Goal: Transaction & Acquisition: Purchase product/service

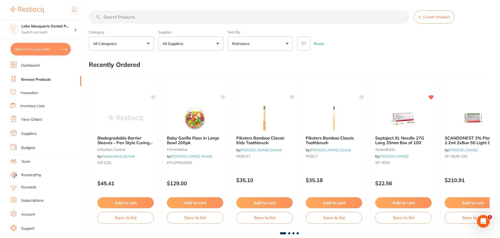
click at [30, 76] on li "Browse Products" at bounding box center [45, 80] width 71 height 8
click at [115, 17] on input "search" at bounding box center [249, 16] width 321 height 13
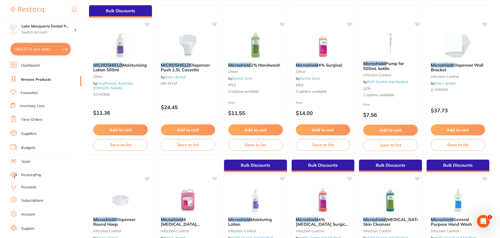
scroll to position [1227, 0]
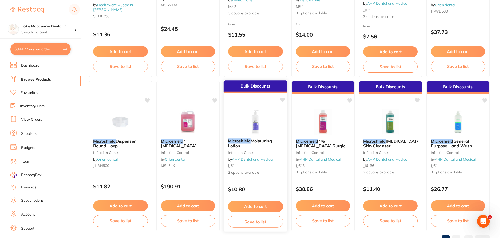
type input "microsheild"
click at [252, 205] on button "Add to cart" at bounding box center [255, 206] width 55 height 11
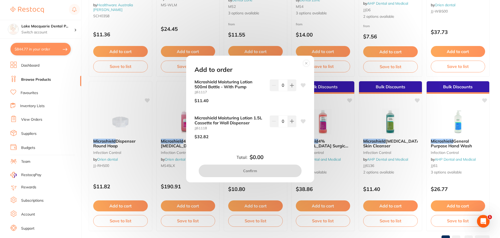
scroll to position [0, 0]
click at [288, 82] on button at bounding box center [292, 84] width 9 height 11
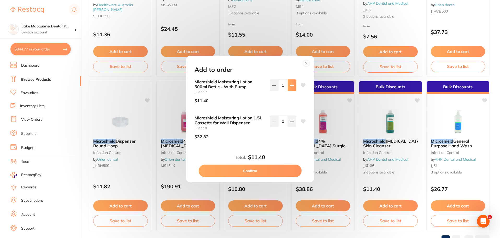
click at [290, 83] on icon at bounding box center [292, 85] width 4 height 4
type input "3"
click at [250, 172] on button "Confirm" at bounding box center [250, 170] width 103 height 13
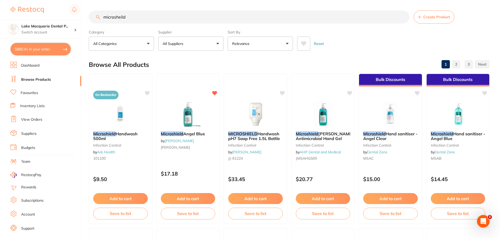
click at [131, 15] on input "microsheild" at bounding box center [249, 16] width 321 height 13
type input "m"
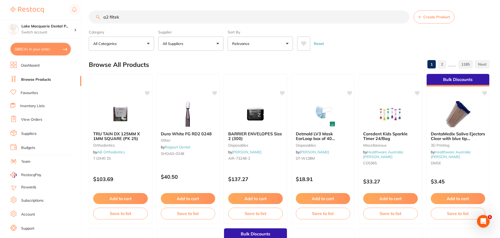
type input "a2 filtek"
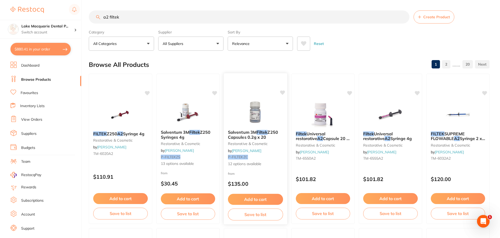
click at [259, 86] on div "Solventum 3M Filtek Z250 Capsules 0.2g x 20 restorative & cosmetic by Adam Dent…" at bounding box center [255, 149] width 64 height 152
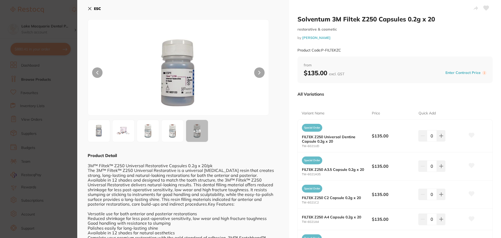
click at [89, 8] on icon at bounding box center [90, 9] width 4 height 4
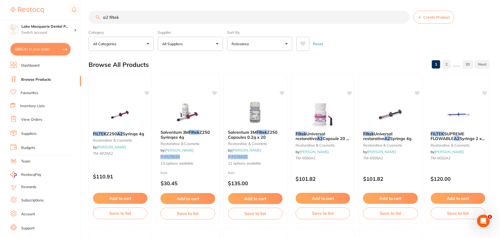
scroll to position [2, 0]
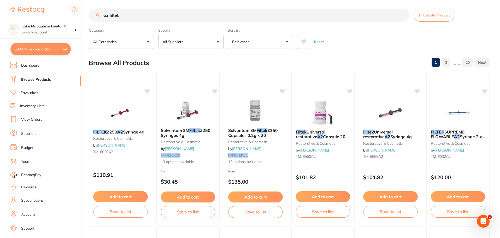
click at [32, 93] on link "Favourites" at bounding box center [29, 92] width 17 height 5
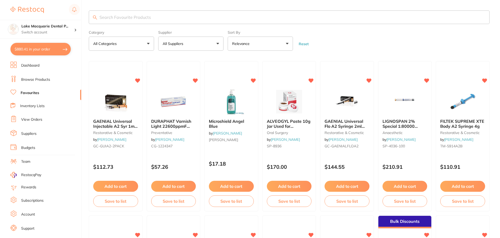
click at [135, 21] on input "search" at bounding box center [289, 17] width 401 height 14
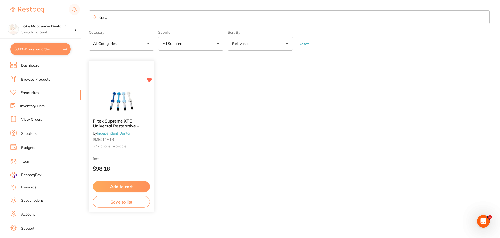
type input "a2b"
click at [115, 189] on button "Add to cart" at bounding box center [121, 186] width 57 height 11
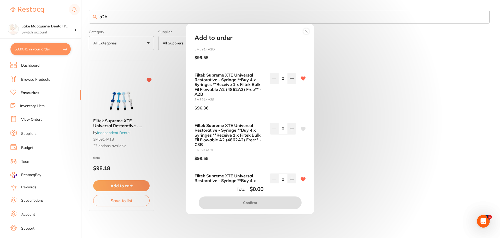
scroll to position [1016, 0]
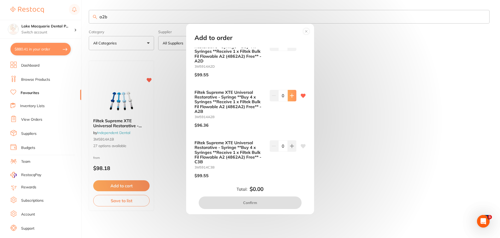
click at [290, 95] on icon at bounding box center [292, 95] width 4 height 4
type input "1"
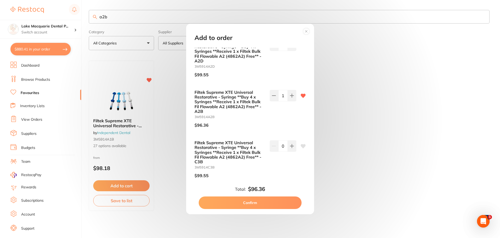
click at [249, 202] on button "Confirm" at bounding box center [250, 202] width 103 height 13
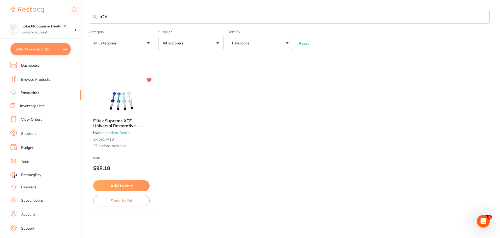
scroll to position [0, 0]
click at [116, 19] on input "a2b" at bounding box center [289, 17] width 401 height 14
type input "a"
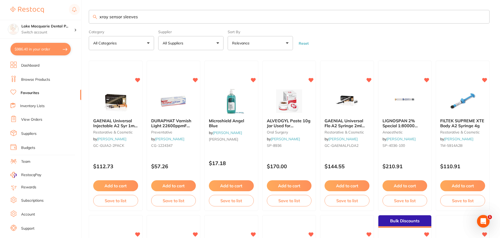
type input "xray sensor sleeves"
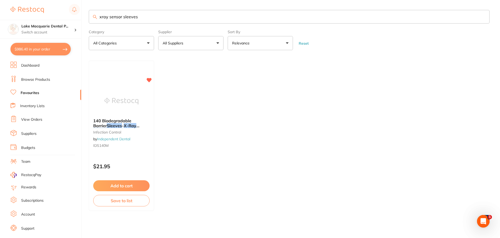
click at [131, 185] on button "Add to cart" at bounding box center [121, 185] width 56 height 11
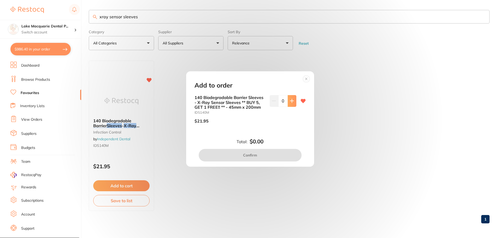
click at [291, 101] on icon at bounding box center [291, 100] width 3 height 3
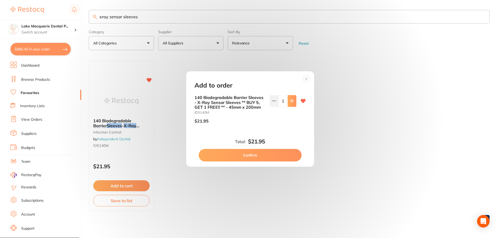
click at [291, 101] on icon at bounding box center [291, 100] width 3 height 3
type input "3"
click at [263, 153] on button "Confirm" at bounding box center [250, 155] width 103 height 13
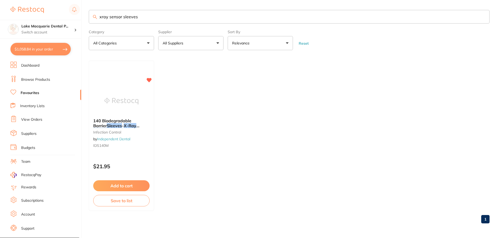
click at [154, 22] on input "xray sensor sleeves" at bounding box center [289, 17] width 401 height 14
type input "x"
click at [122, 20] on input "small bibs" at bounding box center [289, 17] width 401 height 14
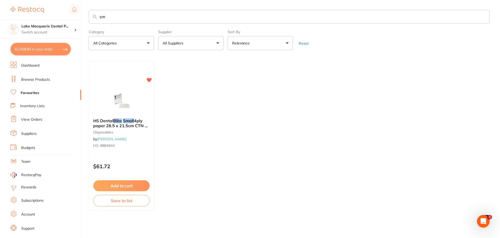
type input "s"
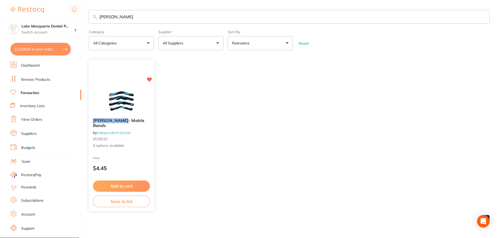
type input "tofflemire"
click at [126, 184] on button "Add to cart" at bounding box center [121, 185] width 57 height 11
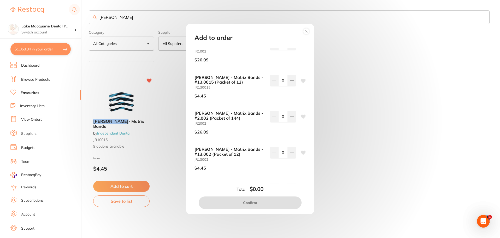
scroll to position [157, 0]
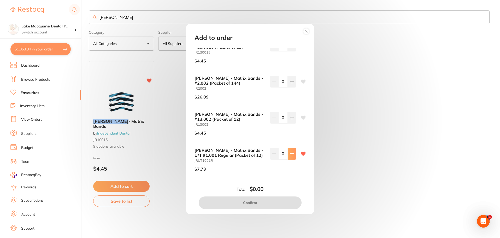
click at [290, 151] on icon at bounding box center [292, 153] width 4 height 4
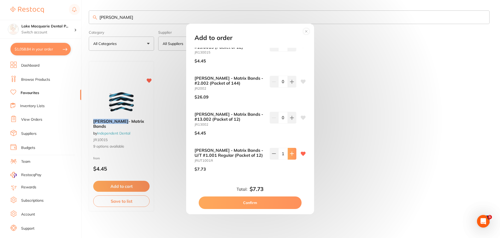
click at [290, 151] on icon at bounding box center [292, 153] width 4 height 4
click at [290, 152] on icon at bounding box center [291, 153] width 3 height 3
type input "3"
click at [248, 204] on button "Confirm" at bounding box center [250, 202] width 103 height 13
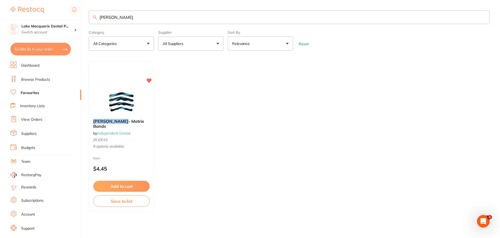
scroll to position [0, 0]
click at [127, 17] on input "tofflemire" at bounding box center [289, 17] width 401 height 14
type input "t"
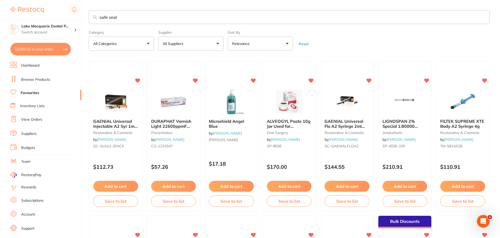
scroll to position [0, 0]
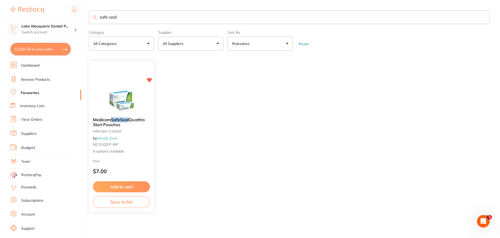
type input "safe seal"
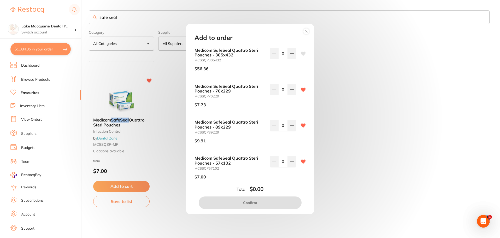
scroll to position [0, 0]
click at [293, 90] on button at bounding box center [292, 89] width 9 height 11
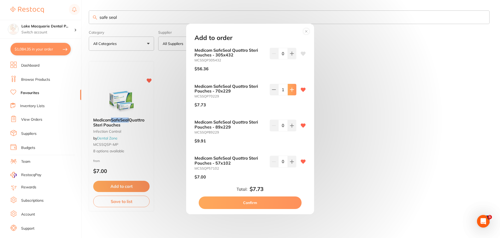
click at [293, 90] on button at bounding box center [292, 89] width 9 height 11
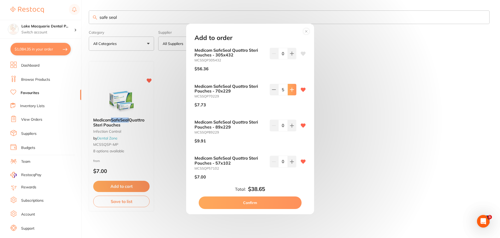
type input "6"
click at [293, 125] on button at bounding box center [292, 125] width 9 height 11
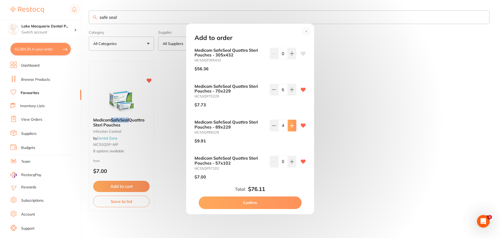
click at [293, 125] on button at bounding box center [292, 125] width 9 height 11
type input "6"
click at [251, 202] on button "Confirm" at bounding box center [250, 202] width 103 height 13
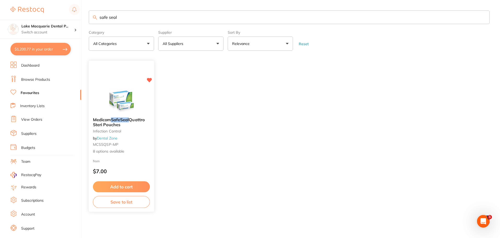
click at [130, 185] on button "Add to cart" at bounding box center [121, 186] width 57 height 11
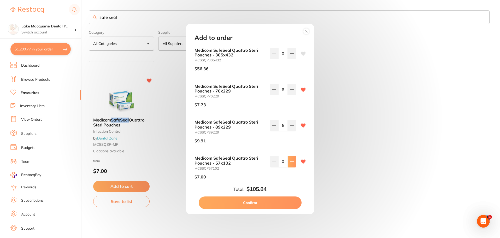
click at [288, 162] on button at bounding box center [292, 161] width 9 height 11
click at [291, 161] on icon at bounding box center [291, 161] width 3 height 3
click at [293, 162] on button at bounding box center [292, 161] width 9 height 11
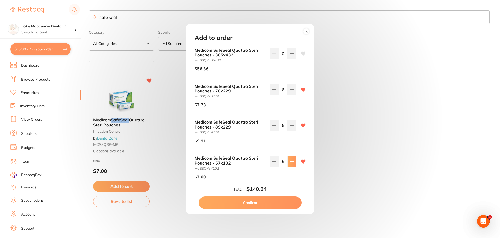
click at [293, 162] on button at bounding box center [292, 161] width 9 height 11
type input "6"
click at [254, 202] on button "Confirm" at bounding box center [250, 202] width 103 height 13
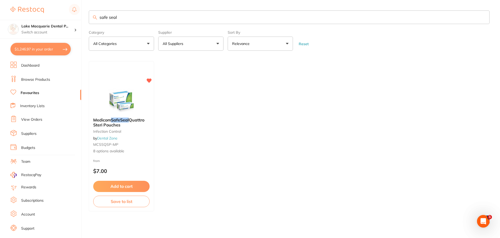
click at [126, 18] on input "safe seal" at bounding box center [289, 17] width 401 height 14
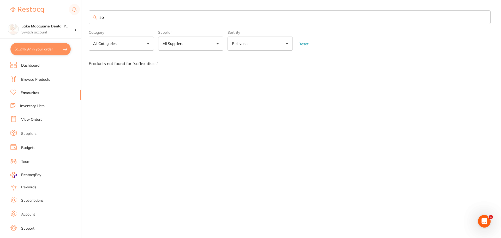
type input "s"
type input "d"
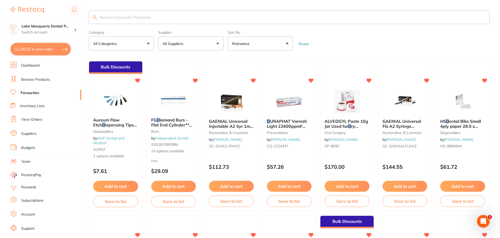
click at [28, 92] on link "Favourites" at bounding box center [30, 92] width 19 height 5
click at [303, 43] on button "Reset" at bounding box center [303, 44] width 13 height 5
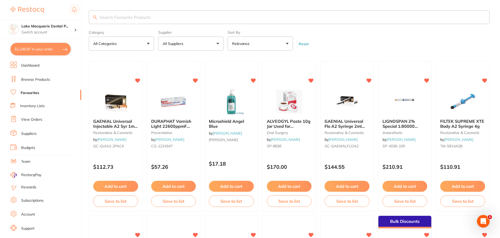
click at [109, 16] on input "search" at bounding box center [289, 17] width 401 height 14
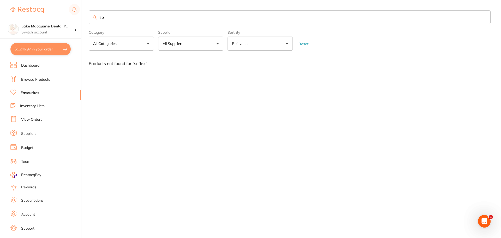
type input "s"
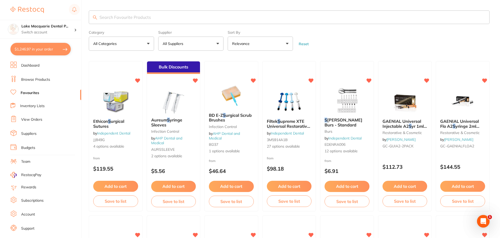
click at [304, 44] on button "Reset" at bounding box center [303, 44] width 13 height 5
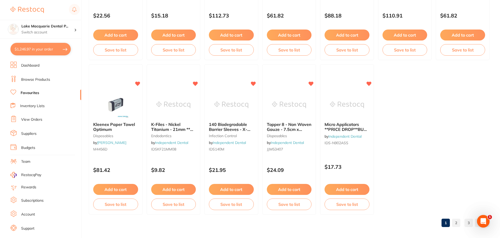
scroll to position [1080, 0]
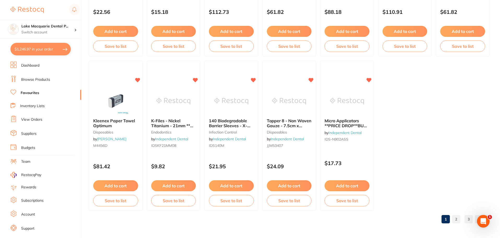
drag, startPoint x: 457, startPoint y: 217, endPoint x: 448, endPoint y: 150, distance: 67.3
click at [457, 217] on link "2" at bounding box center [456, 219] width 8 height 10
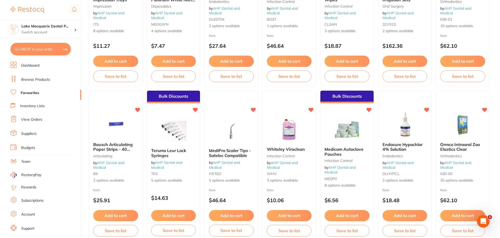
scroll to position [584, 0]
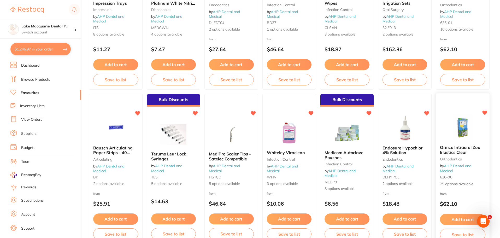
click at [484, 111] on icon at bounding box center [484, 112] width 5 height 5
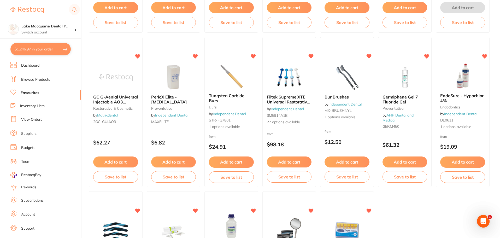
scroll to position [1080, 0]
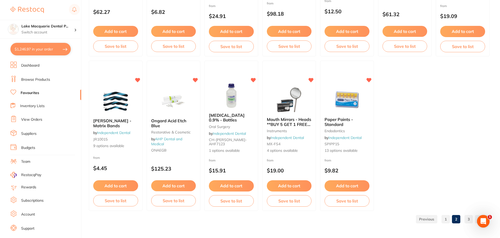
click at [467, 217] on link "3" at bounding box center [468, 219] width 8 height 10
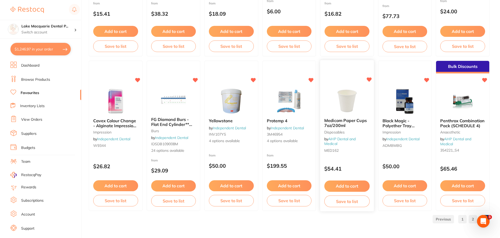
scroll to position [0, 0]
click at [113, 184] on button "Add to cart" at bounding box center [115, 185] width 45 height 11
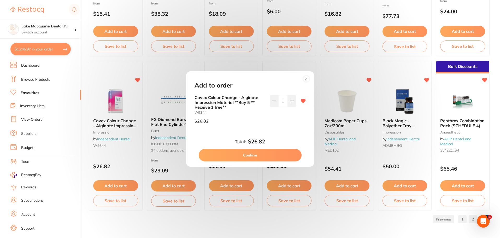
click at [190, 216] on div "Add to order Cavex Colour Change - Alginate Impression Material **Buy 5 ** Rece…" at bounding box center [250, 119] width 500 height 238
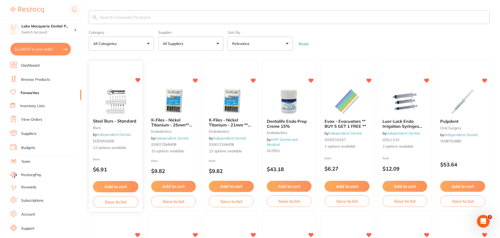
click at [113, 184] on button "Add to cart" at bounding box center [115, 186] width 45 height 11
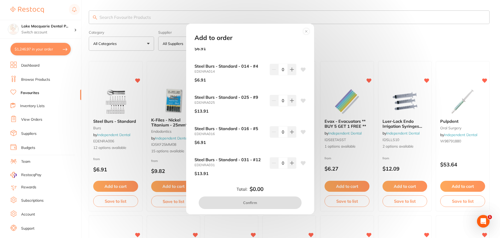
scroll to position [239, 0]
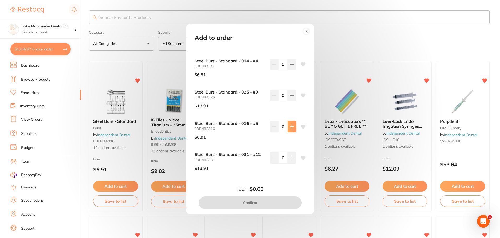
click at [291, 127] on icon at bounding box center [292, 127] width 4 height 4
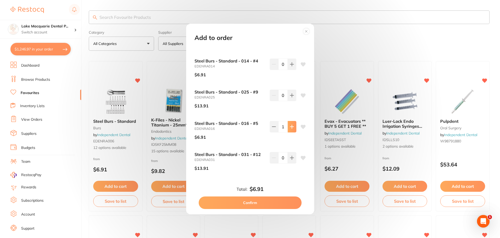
click at [291, 127] on icon at bounding box center [292, 127] width 4 height 4
type input "2"
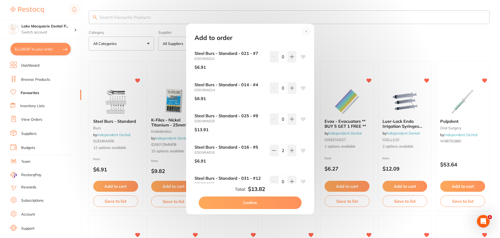
scroll to position [187, 0]
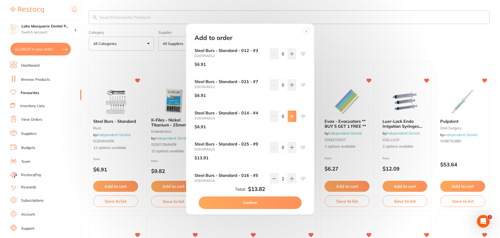
click at [290, 115] on icon at bounding box center [292, 116] width 4 height 4
type input "2"
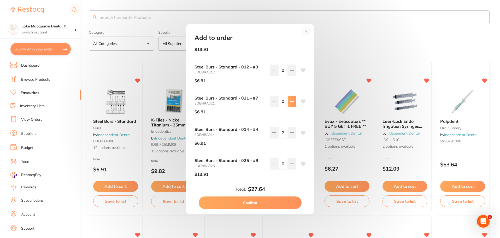
click at [290, 103] on icon at bounding box center [292, 101] width 4 height 4
type input "4"
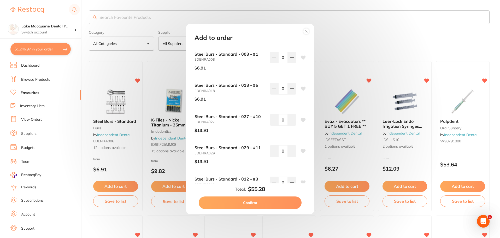
scroll to position [53, 0]
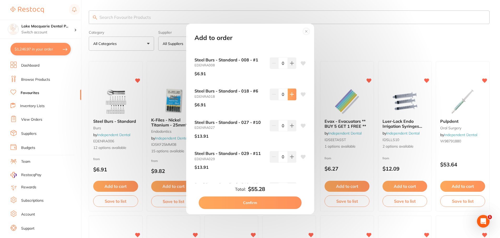
click at [290, 94] on icon at bounding box center [292, 94] width 4 height 4
click at [293, 93] on button at bounding box center [292, 93] width 9 height 11
type input "3"
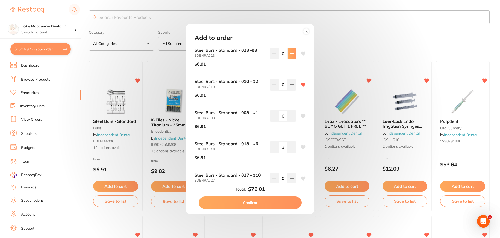
click at [290, 53] on icon at bounding box center [291, 53] width 3 height 3
click at [273, 55] on icon at bounding box center [274, 53] width 4 height 4
type input "0"
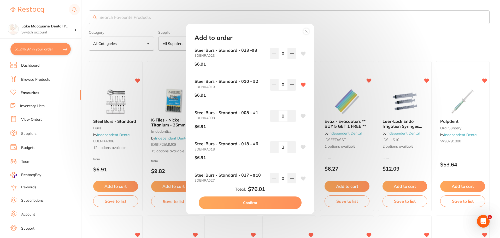
drag, startPoint x: 310, startPoint y: 60, endPoint x: 311, endPoint y: 64, distance: 4.5
click at [311, 64] on div "Steel Burs - Standard - 023 -#8 EDENRA023 $6.91 0 Steel Burs - Standard - 010 -…" at bounding box center [250, 115] width 124 height 135
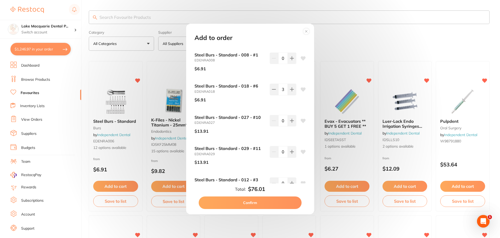
scroll to position [65, 0]
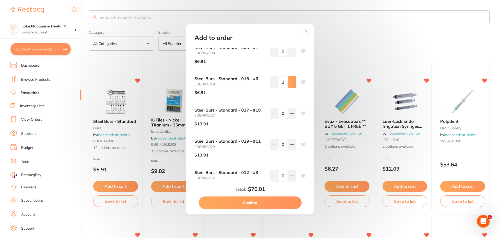
click at [290, 80] on icon at bounding box center [292, 82] width 4 height 4
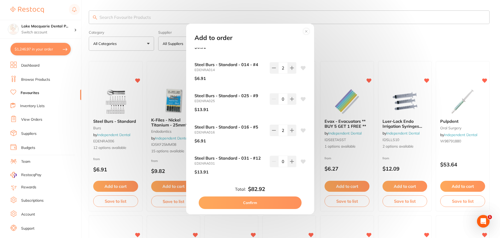
scroll to position [239, 0]
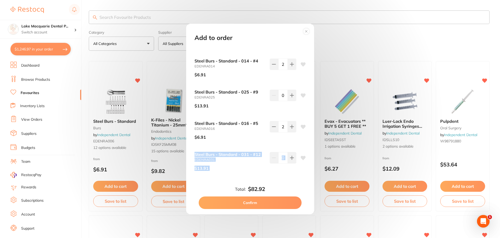
drag, startPoint x: 312, startPoint y: 158, endPoint x: 310, endPoint y: 132, distance: 25.4
click at [310, 132] on div "Steel Burs - Standard - 023 -#8 EDENRA023 $6.91 0 Steel Burs - Standard - 010 -…" at bounding box center [250, 115] width 124 height 135
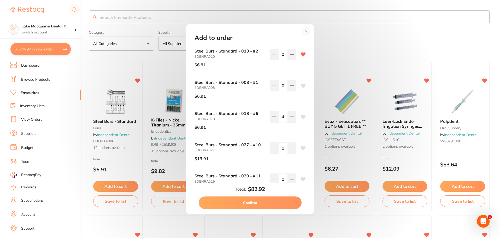
scroll to position [9, 0]
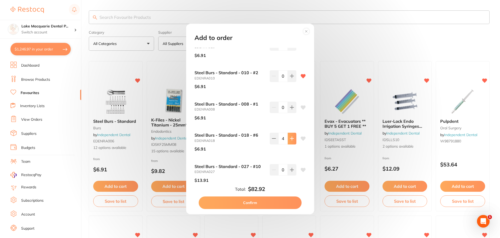
click at [292, 138] on icon at bounding box center [292, 138] width 4 height 4
type input "6"
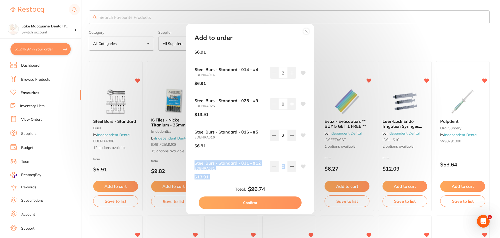
scroll to position [239, 0]
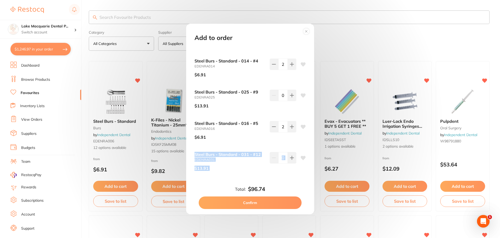
click at [242, 201] on button "Confirm" at bounding box center [250, 202] width 103 height 13
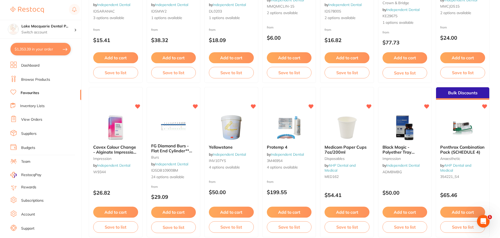
scroll to position [292, 0]
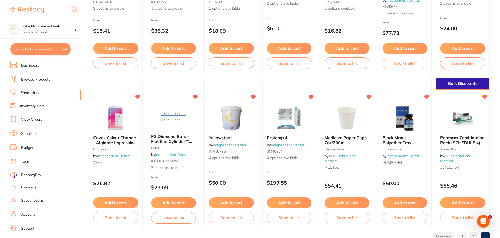
click at [484, 234] on link "3" at bounding box center [485, 236] width 8 height 10
click at [36, 60] on section "Lake Macquarie Dental P... Switch account Lake Macquarie Dental Practice $1,353…" at bounding box center [40, 119] width 81 height 238
click at [28, 78] on link "Browse Products" at bounding box center [35, 79] width 29 height 5
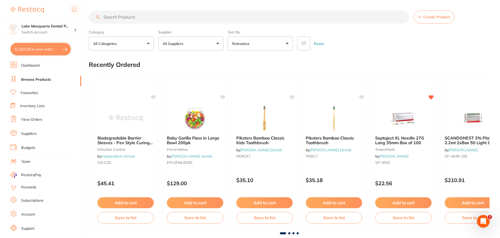
click at [119, 15] on input "search" at bounding box center [249, 16] width 321 height 13
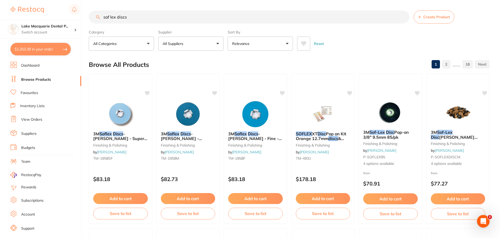
click at [217, 41] on button "All Suppliers" at bounding box center [190, 44] width 65 height 14
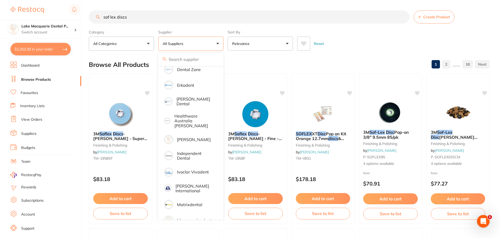
scroll to position [131, 0]
click at [179, 151] on p "Independent Dental" at bounding box center [195, 156] width 37 height 10
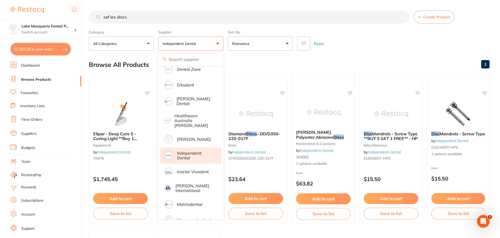
scroll to position [0, 0]
click at [221, 14] on input "sof lex discs" at bounding box center [249, 16] width 321 height 13
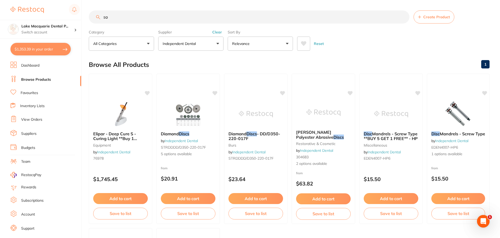
type input "s"
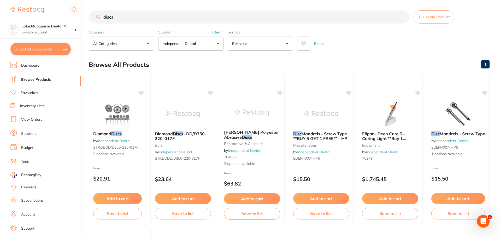
click at [219, 43] on button "Independent Dental" at bounding box center [190, 44] width 65 height 14
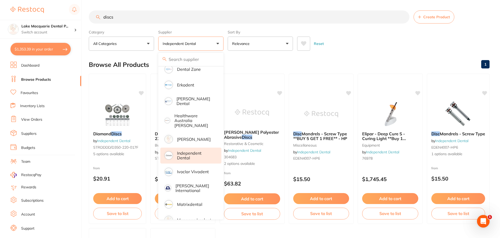
click at [216, 41] on button "Independent Dental" at bounding box center [190, 44] width 65 height 14
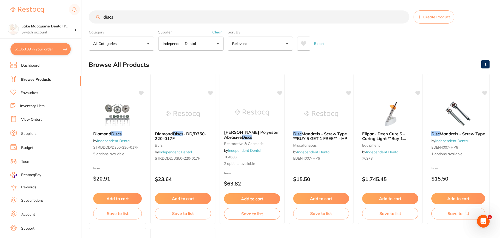
click at [217, 31] on button "Clear" at bounding box center [217, 32] width 13 height 5
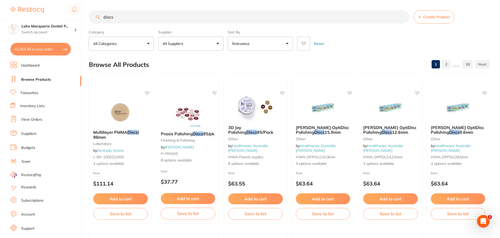
click at [114, 21] on input "discs" at bounding box center [249, 16] width 321 height 13
type input "d"
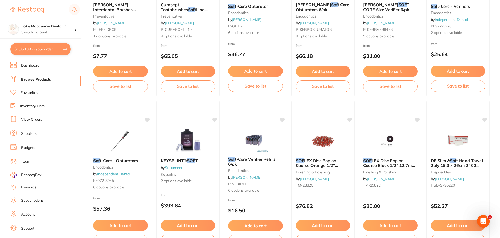
scroll to position [1247, 0]
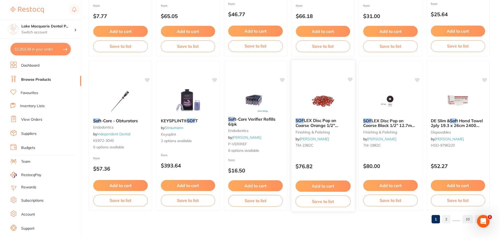
click at [323, 187] on button "Add to cart" at bounding box center [322, 185] width 55 height 11
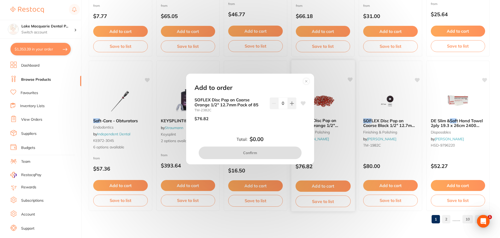
scroll to position [0, 0]
click at [306, 80] on circle at bounding box center [306, 81] width 6 height 6
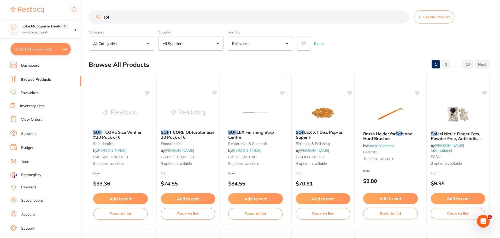
click at [214, 42] on button "All Suppliers" at bounding box center [190, 44] width 65 height 14
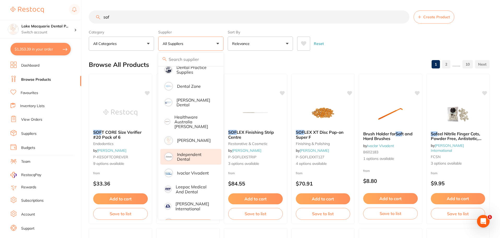
click at [181, 154] on p "Independent Dental" at bounding box center [195, 157] width 37 height 10
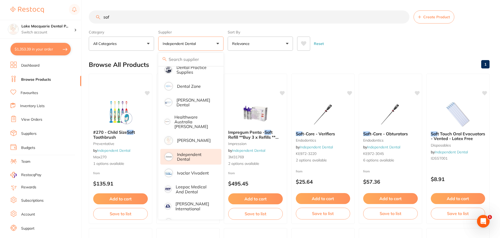
click at [115, 17] on input "sof" at bounding box center [249, 16] width 321 height 13
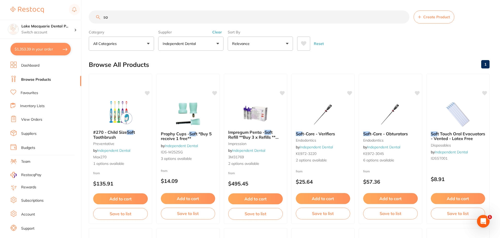
type input "s"
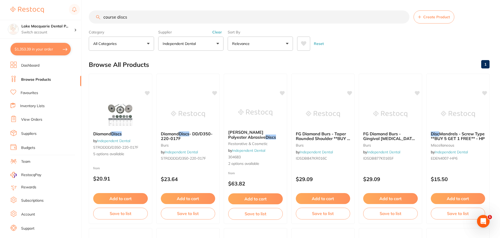
click at [216, 31] on button "Clear" at bounding box center [217, 32] width 13 height 5
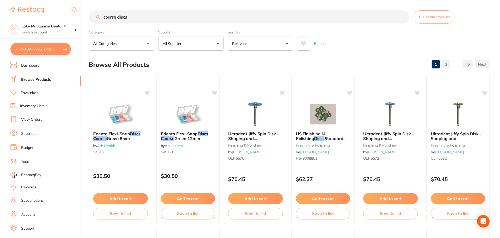
click at [139, 14] on input "course discs" at bounding box center [249, 16] width 321 height 13
type input "c"
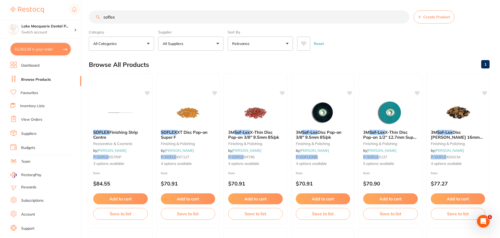
type input "soflex"
click at [28, 117] on link "View Orders" at bounding box center [31, 119] width 21 height 5
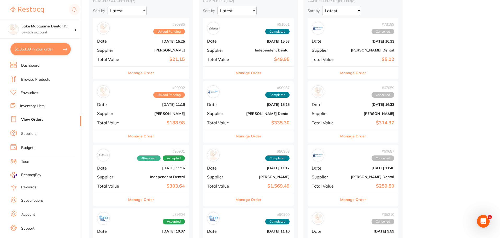
scroll to position [26, 0]
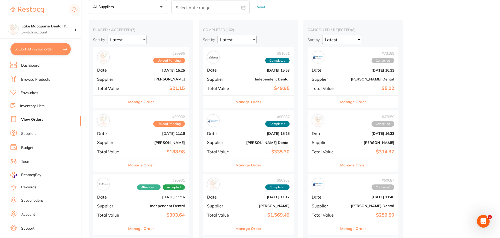
click at [139, 102] on button "Manage Order" at bounding box center [141, 102] width 26 height 13
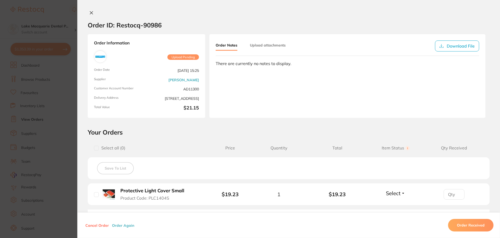
click at [90, 12] on icon at bounding box center [91, 13] width 4 height 4
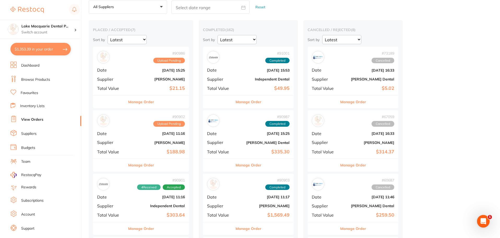
click at [143, 165] on button "Manage Order" at bounding box center [141, 165] width 26 height 13
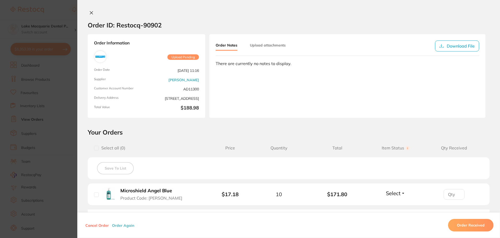
click at [89, 12] on icon at bounding box center [91, 13] width 4 height 4
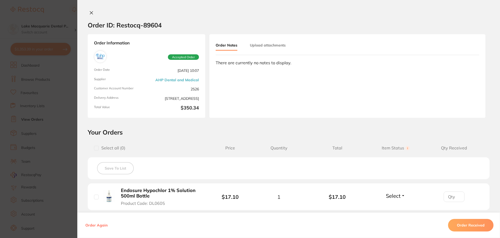
click at [88, 13] on button at bounding box center [91, 12] width 7 height 5
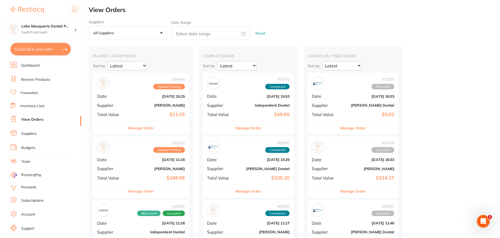
click at [250, 125] on button "Manage Order" at bounding box center [248, 128] width 26 height 13
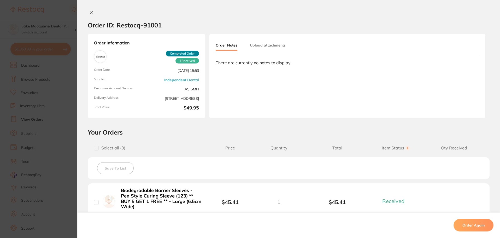
click at [89, 12] on icon at bounding box center [91, 13] width 4 height 4
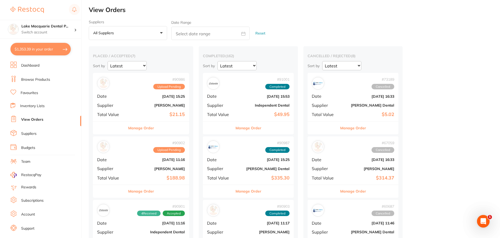
click at [247, 191] on button "Manage Order" at bounding box center [248, 191] width 26 height 13
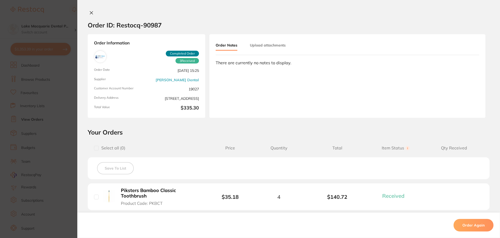
click at [91, 11] on icon at bounding box center [91, 13] width 4 height 4
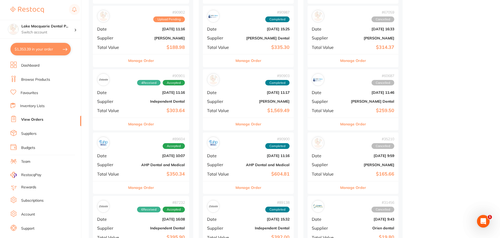
click at [247, 122] on button "Manage Order" at bounding box center [248, 124] width 26 height 13
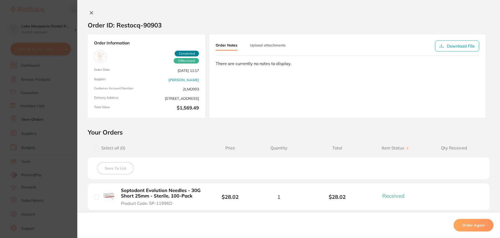
click at [90, 12] on icon at bounding box center [91, 13] width 4 height 4
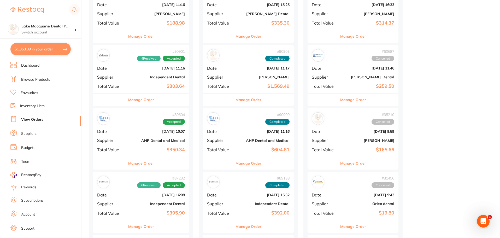
scroll to position [183, 0]
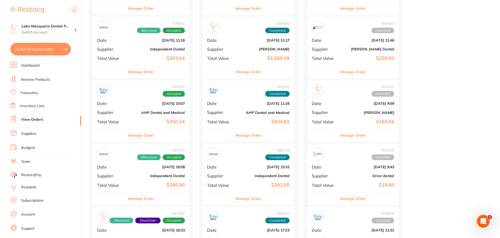
click at [247, 134] on button "Manage Order" at bounding box center [248, 135] width 26 height 13
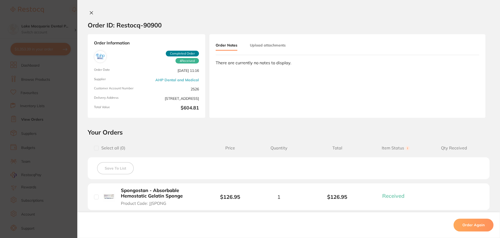
drag, startPoint x: 89, startPoint y: 11, endPoint x: 96, endPoint y: 13, distance: 7.3
click at [89, 11] on icon at bounding box center [91, 13] width 4 height 4
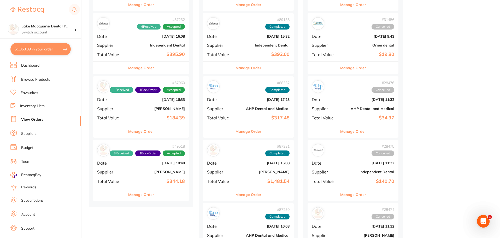
click at [256, 132] on button "Manage Order" at bounding box center [248, 131] width 26 height 13
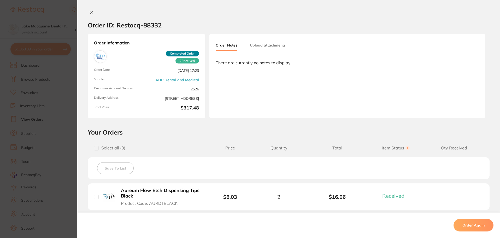
click at [91, 12] on icon at bounding box center [91, 13] width 4 height 4
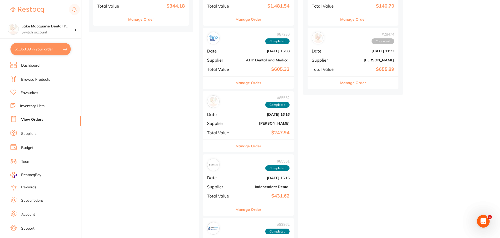
scroll to position [496, 0]
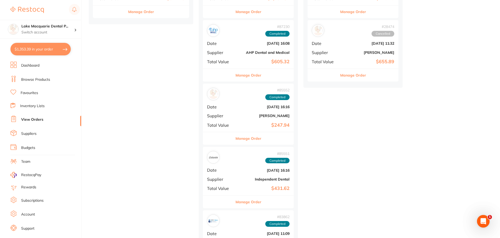
click at [245, 139] on button "Manage Order" at bounding box center [248, 138] width 26 height 13
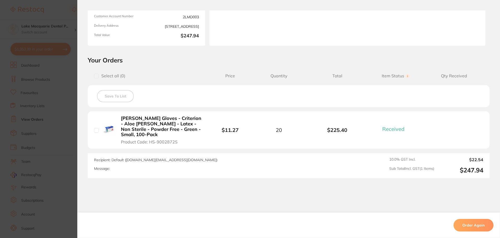
scroll to position [90, 0]
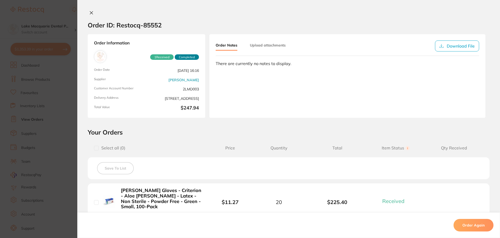
click at [91, 11] on icon at bounding box center [91, 13] width 4 height 4
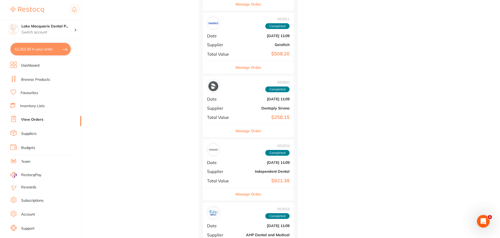
click at [251, 192] on button "Manage Order" at bounding box center [248, 194] width 26 height 13
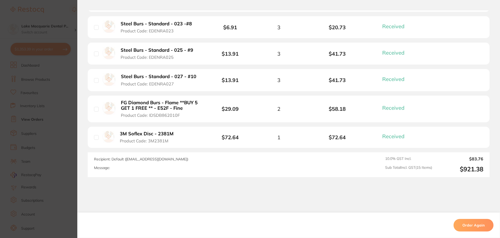
drag, startPoint x: 119, startPoint y: 131, endPoint x: 123, endPoint y: 131, distance: 4.5
click at [123, 131] on b "3M Soflex Disc - 2381M" at bounding box center [147, 133] width 54 height 5
click at [132, 132] on section at bounding box center [250, 119] width 500 height 238
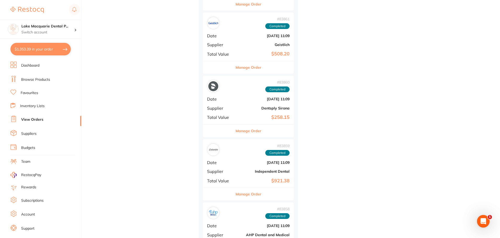
click at [247, 193] on button "Manage Order" at bounding box center [248, 194] width 26 height 13
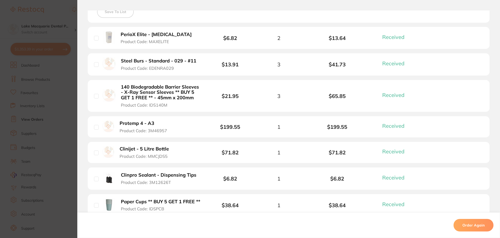
scroll to position [68, 0]
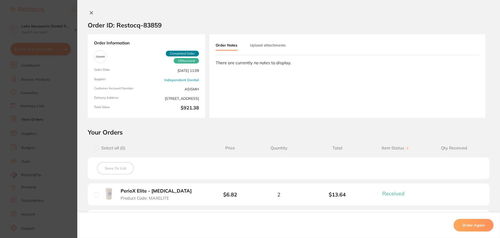
click at [90, 12] on icon at bounding box center [91, 12] width 3 height 3
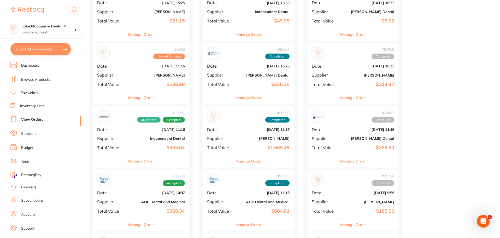
scroll to position [52, 0]
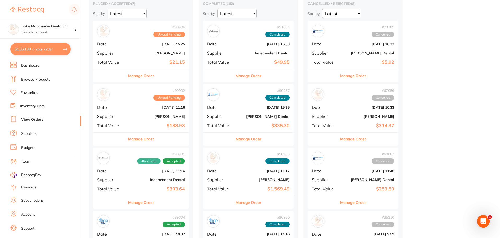
click at [25, 80] on link "Browse Products" at bounding box center [35, 79] width 29 height 5
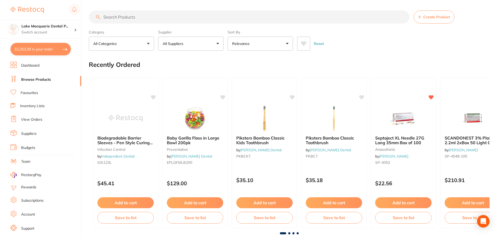
drag, startPoint x: 120, startPoint y: 16, endPoint x: 122, endPoint y: 16, distance: 2.9
click at [122, 16] on input "search" at bounding box center [249, 16] width 321 height 13
paste input "0431109561"
type input "0"
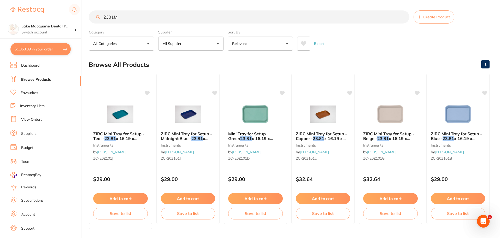
click at [103, 17] on input "2381M" at bounding box center [249, 16] width 321 height 13
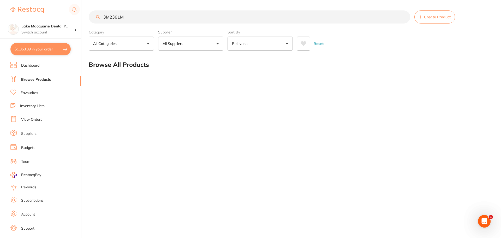
click at [145, 17] on input "3M2381M" at bounding box center [250, 16] width 322 height 13
type input "3"
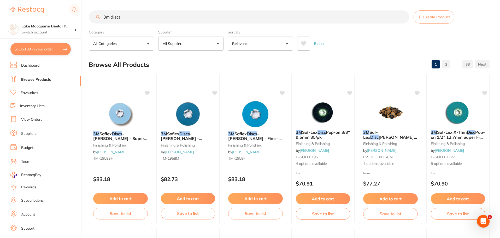
click at [220, 44] on button "All Suppliers" at bounding box center [190, 44] width 65 height 14
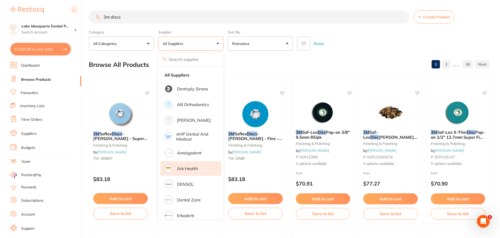
scroll to position [78, 0]
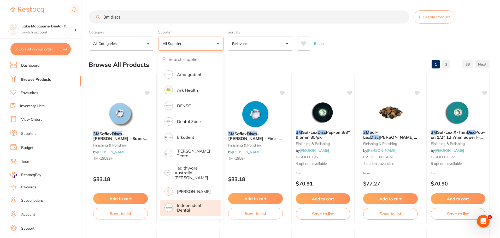
drag, startPoint x: 186, startPoint y: 205, endPoint x: 193, endPoint y: 202, distance: 7.6
click at [186, 205] on p "Independent Dental" at bounding box center [195, 208] width 37 height 10
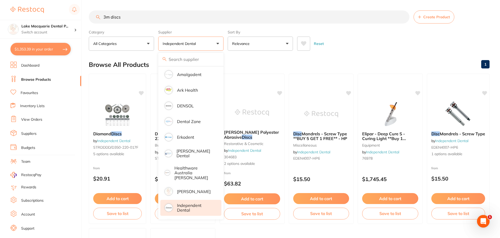
scroll to position [0, 0]
click at [428, 46] on div "Reset" at bounding box center [391, 41] width 188 height 18
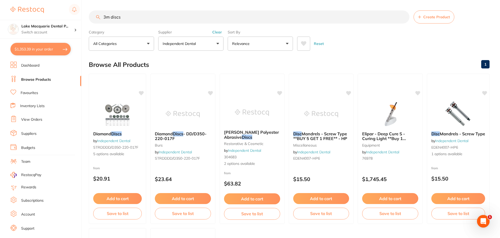
click at [126, 19] on input "3m discs" at bounding box center [249, 16] width 321 height 13
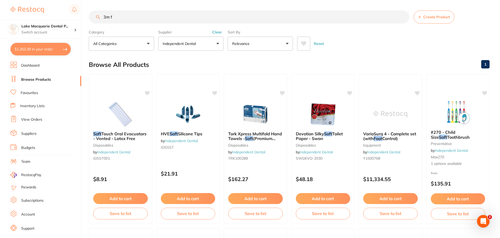
type input "3m"
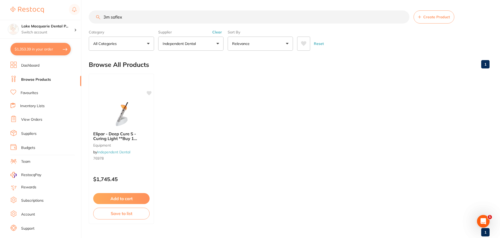
click at [217, 32] on button "Clear" at bounding box center [217, 32] width 13 height 5
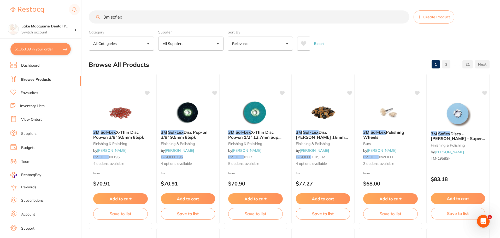
click at [128, 16] on input "3m soflex" at bounding box center [249, 16] width 321 height 13
type input "3"
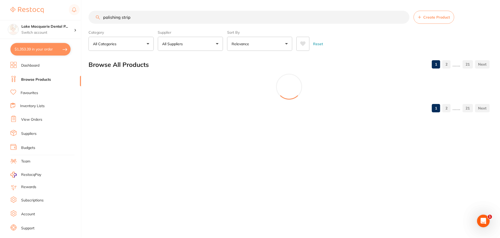
scroll to position [78, 0]
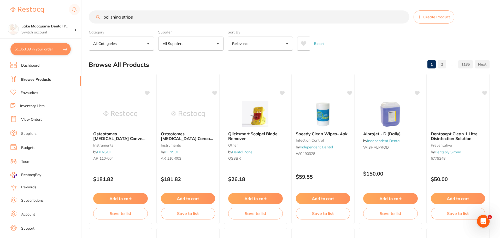
type input "polishing strips"
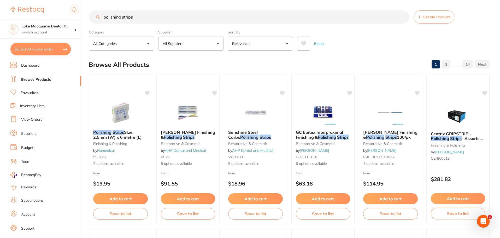
scroll to position [0, 0]
click at [185, 199] on button "Add to cart" at bounding box center [187, 199] width 55 height 11
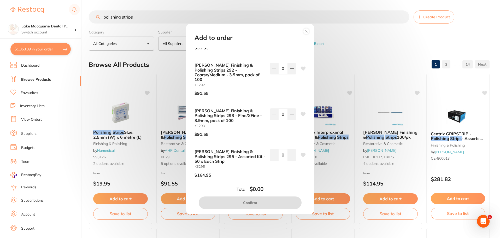
scroll to position [68, 0]
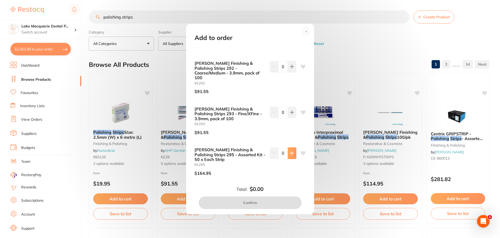
click at [292, 151] on icon at bounding box center [292, 153] width 4 height 4
type input "1"
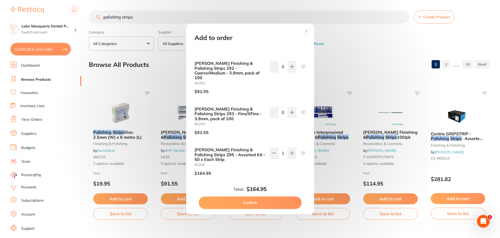
click at [249, 201] on button "Confirm" at bounding box center [250, 202] width 103 height 13
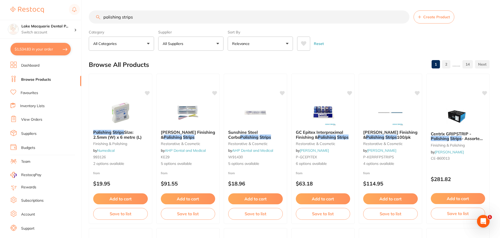
click at [31, 91] on link "Favourites" at bounding box center [29, 92] width 17 height 5
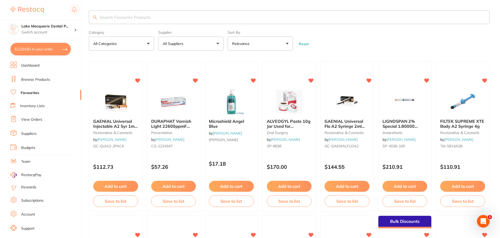
click at [119, 15] on input "search" at bounding box center [289, 17] width 401 height 14
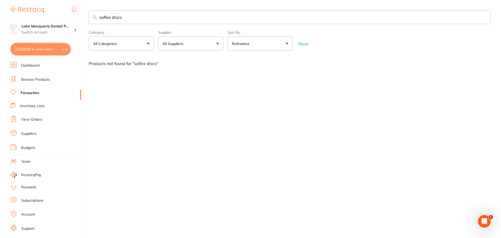
click at [110, 17] on input "soflex discs" at bounding box center [290, 17] width 402 height 14
click at [104, 15] on input "soflex discs" at bounding box center [290, 17] width 402 height 14
click at [106, 16] on input "soflex discs" at bounding box center [290, 17] width 402 height 14
click at [133, 18] on input "sof-lex discs" at bounding box center [290, 17] width 402 height 14
type input "sof-lex"
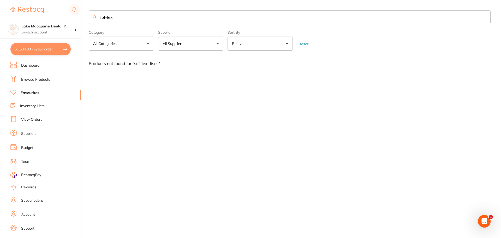
click at [30, 78] on link "Browse Products" at bounding box center [35, 79] width 29 height 5
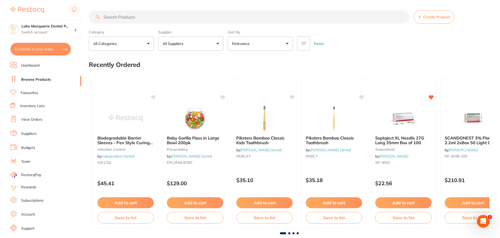
click at [119, 14] on input "search" at bounding box center [249, 16] width 321 height 13
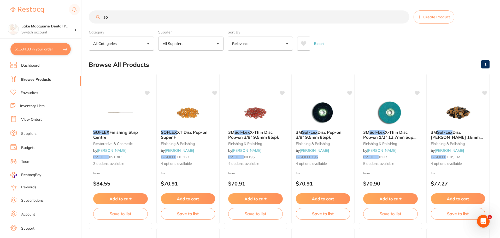
type input "s"
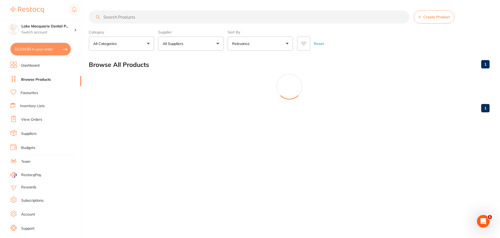
click at [25, 93] on link "Favourites" at bounding box center [29, 92] width 17 height 5
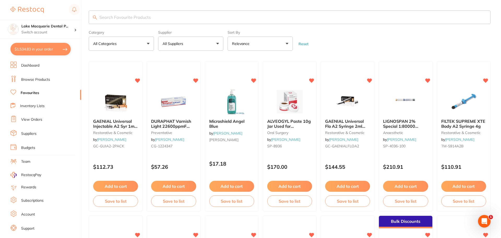
click at [26, 92] on link "Favourites" at bounding box center [30, 92] width 19 height 5
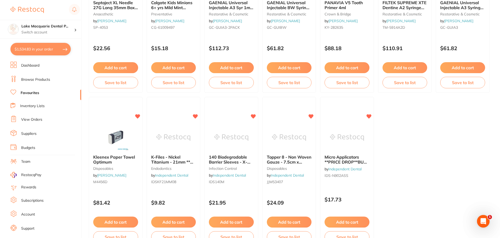
scroll to position [1080, 0]
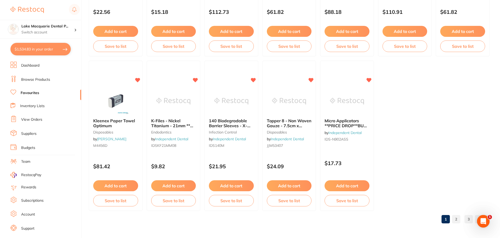
click at [456, 219] on link "2" at bounding box center [456, 219] width 8 height 10
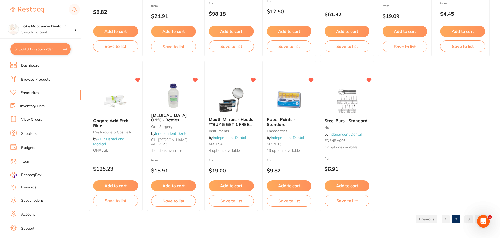
click at [468, 217] on link "3" at bounding box center [468, 219] width 8 height 10
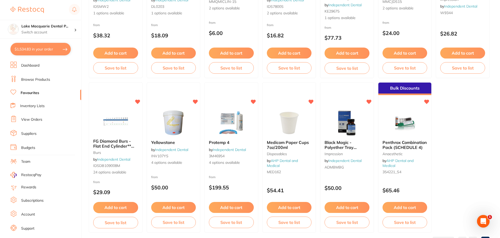
scroll to position [309, 0]
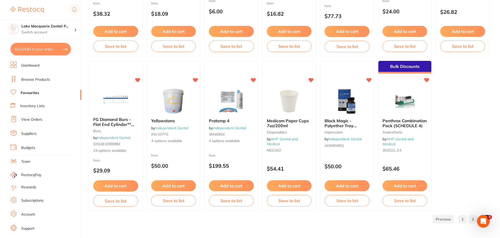
click at [445, 219] on link at bounding box center [443, 219] width 21 height 10
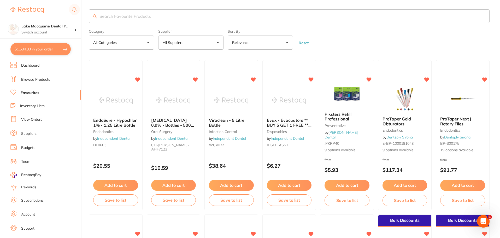
scroll to position [0, 0]
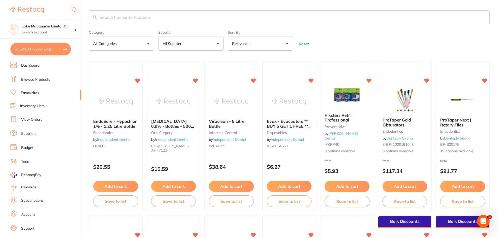
click at [110, 22] on input "search" at bounding box center [289, 17] width 401 height 14
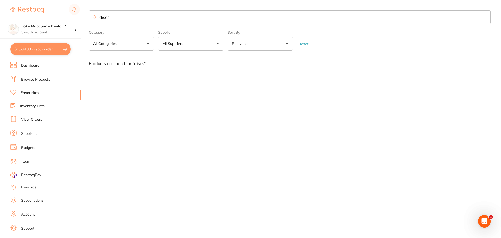
type input "discs"
click at [29, 78] on link "Browse Products" at bounding box center [35, 79] width 29 height 5
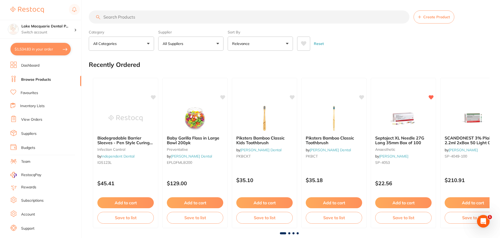
click at [29, 78] on link "Browse Products" at bounding box center [36, 79] width 30 height 5
click at [138, 18] on input "search" at bounding box center [249, 16] width 321 height 13
type input "e"
click at [107, 18] on input "search" at bounding box center [249, 16] width 321 height 13
click at [109, 18] on input "search" at bounding box center [249, 16] width 321 height 13
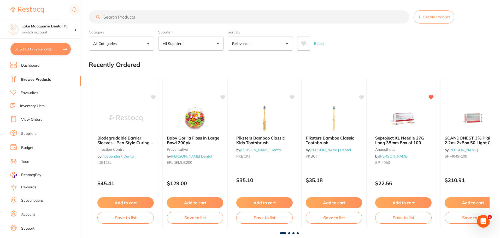
click at [109, 18] on input "search" at bounding box center [249, 16] width 321 height 13
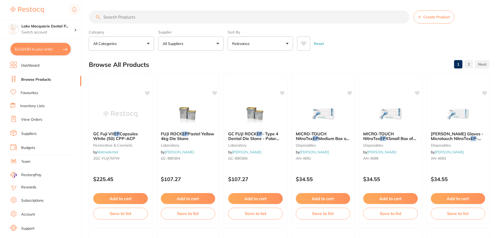
click at [104, 16] on input "search" at bounding box center [249, 16] width 321 height 13
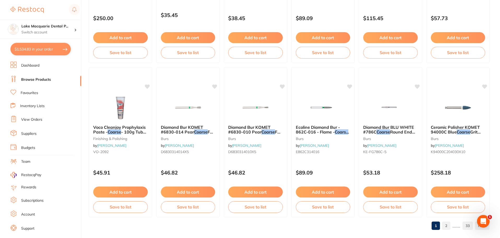
scroll to position [1247, 0]
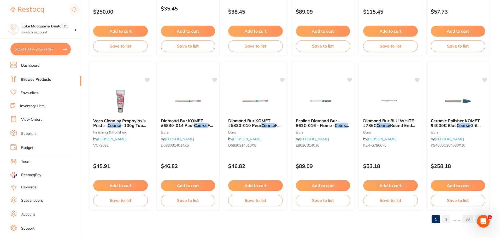
click at [447, 220] on link "2" at bounding box center [446, 219] width 8 height 10
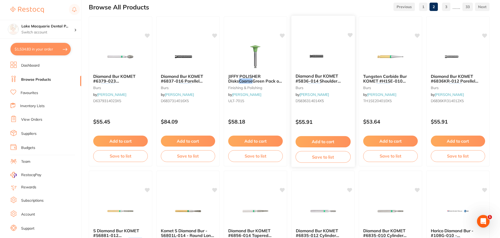
scroll to position [0, 0]
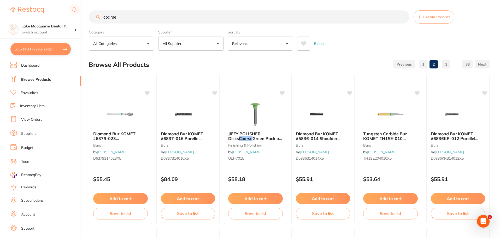
click at [123, 17] on input "coarse" at bounding box center [249, 16] width 321 height 13
type input "c"
type input "Medium"
click at [123, 17] on input "Medium" at bounding box center [249, 16] width 321 height 13
click at [112, 18] on input "Medium" at bounding box center [249, 16] width 321 height 13
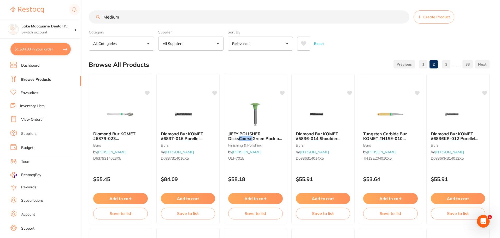
click at [112, 18] on input "Medium" at bounding box center [249, 16] width 321 height 13
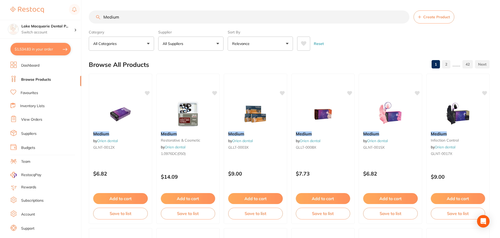
click at [129, 18] on input "Medium" at bounding box center [249, 16] width 321 height 13
click at [126, 20] on input "Medium" at bounding box center [249, 16] width 321 height 13
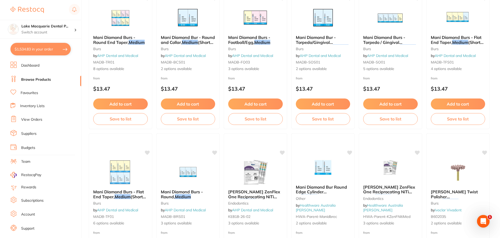
scroll to position [1247, 0]
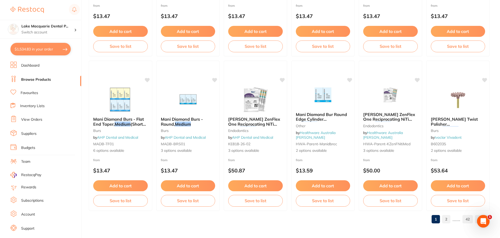
click at [446, 218] on link "2" at bounding box center [446, 219] width 8 height 10
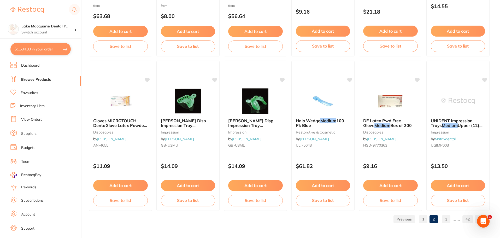
click at [446, 217] on link "3" at bounding box center [446, 219] width 8 height 10
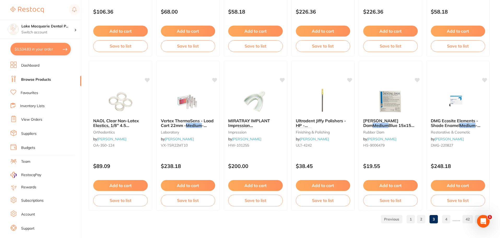
click at [449, 219] on link "4" at bounding box center [446, 219] width 8 height 10
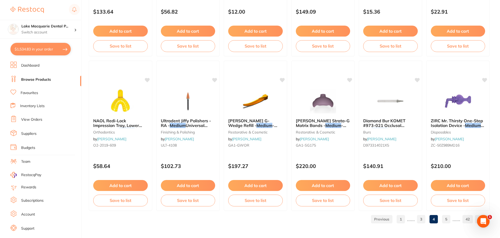
click at [36, 76] on li "Browse Products" at bounding box center [45, 80] width 71 height 8
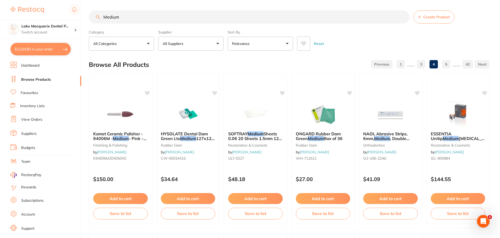
click at [28, 120] on link "View Orders" at bounding box center [31, 119] width 21 height 5
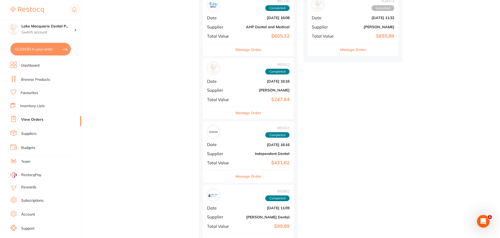
scroll to position [522, 0]
click at [246, 175] on button "Manage Order" at bounding box center [248, 175] width 26 height 13
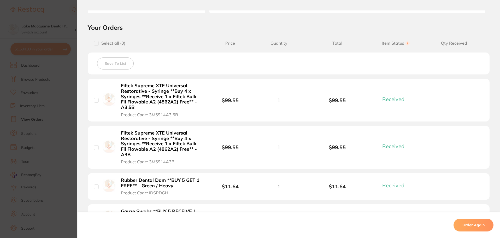
scroll to position [0, 0]
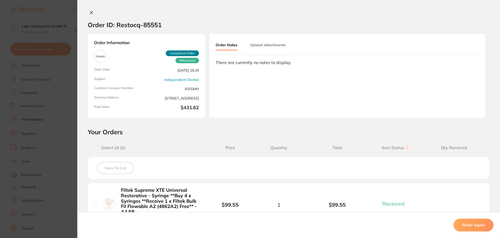
click at [91, 10] on div "Order ID: Restocq- 85551 Order Information 6 Received Completed Order Order Dat…" at bounding box center [288, 119] width 423 height 238
drag, startPoint x: 89, startPoint y: 12, endPoint x: 94, endPoint y: 15, distance: 6.1
click at [90, 12] on icon at bounding box center [91, 12] width 3 height 3
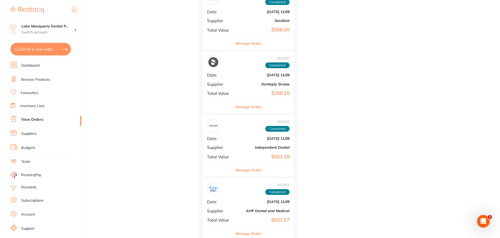
scroll to position [783, 0]
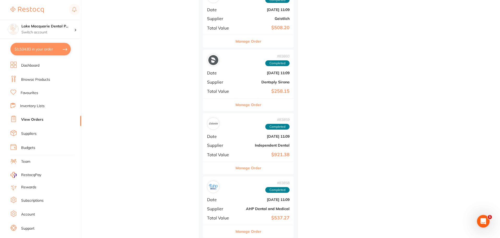
click at [250, 166] on button "Manage Order" at bounding box center [248, 168] width 26 height 13
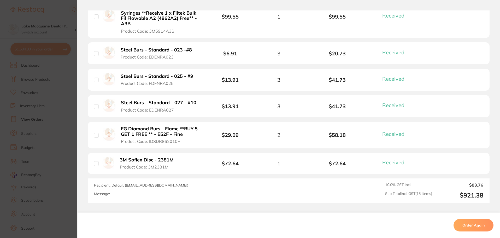
scroll to position [486, 0]
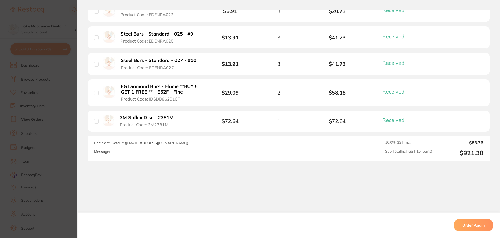
drag, startPoint x: 157, startPoint y: 118, endPoint x: 172, endPoint y: 115, distance: 15.0
click at [157, 118] on b "3M Soflex Disc - 2381M" at bounding box center [147, 117] width 54 height 5
click at [168, 117] on section at bounding box center [250, 119] width 500 height 238
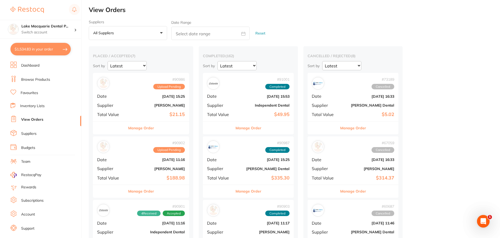
click at [31, 78] on link "Browse Products" at bounding box center [35, 79] width 29 height 5
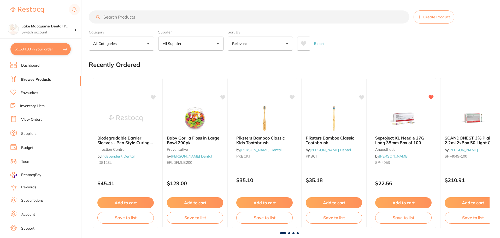
click at [106, 20] on input "search" at bounding box center [249, 16] width 321 height 13
click at [116, 20] on input "2381m" at bounding box center [249, 16] width 321 height 13
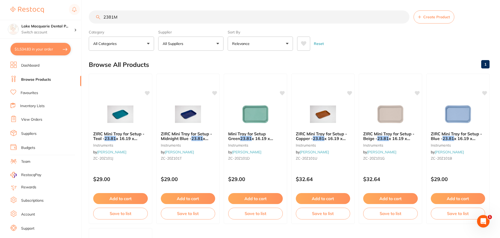
click at [103, 17] on input "2381M" at bounding box center [249, 16] width 321 height 13
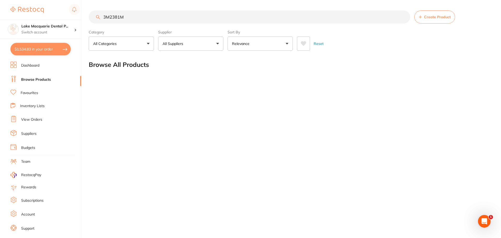
click at [154, 16] on input "3M2381M" at bounding box center [250, 16] width 322 height 13
type input "3"
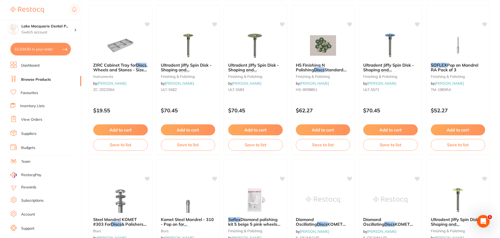
scroll to position [1247, 0]
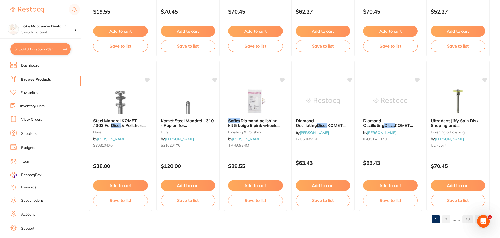
type input "sof-lex discs"
click at [447, 219] on link "2" at bounding box center [446, 219] width 8 height 10
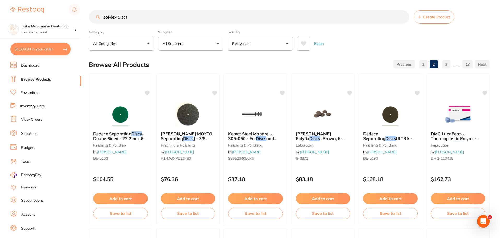
scroll to position [0, 0]
click at [217, 43] on button "All Suppliers" at bounding box center [190, 44] width 65 height 14
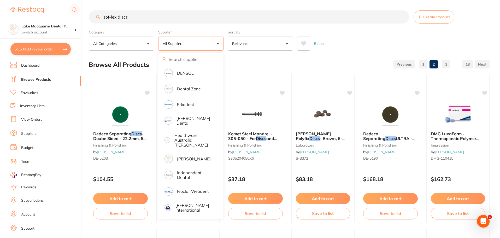
scroll to position [131, 0]
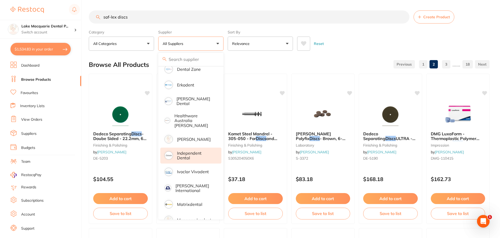
click at [182, 153] on p "Independent Dental" at bounding box center [195, 156] width 37 height 10
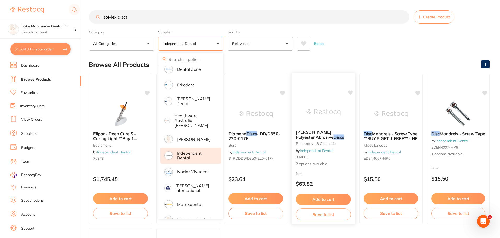
scroll to position [0, 0]
click at [348, 66] on div "Browse All Products 1" at bounding box center [289, 64] width 401 height 17
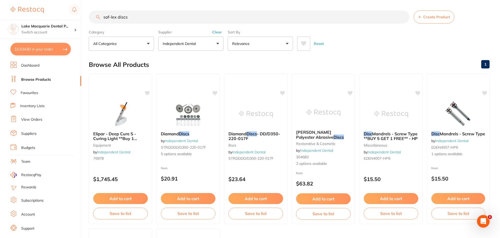
click at [130, 19] on input "sof-lex discs" at bounding box center [249, 16] width 321 height 13
click at [31, 103] on li "Inventory Lists" at bounding box center [45, 106] width 71 height 7
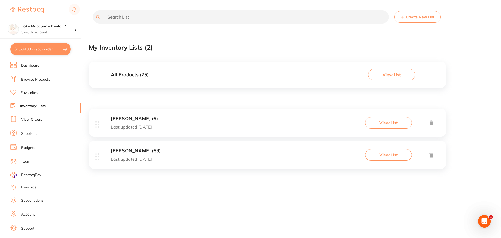
click at [28, 79] on link "Browse Products" at bounding box center [35, 79] width 29 height 5
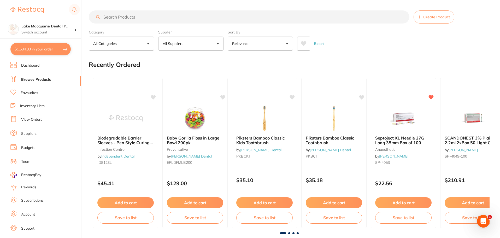
click at [99, 16] on div "Create Product" at bounding box center [289, 16] width 401 height 13
click at [27, 120] on link "View Orders" at bounding box center [31, 119] width 21 height 5
